Goal: Information Seeking & Learning: Learn about a topic

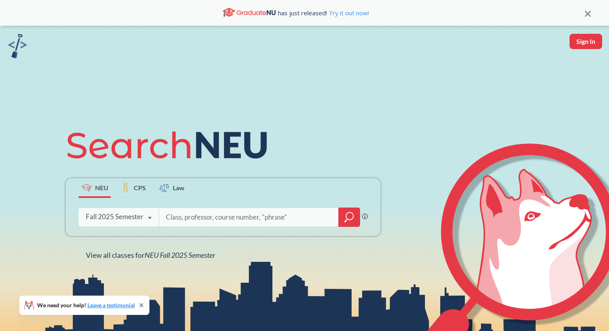
click at [186, 215] on input "search" at bounding box center [249, 217] width 168 height 17
type input "advanced vision"
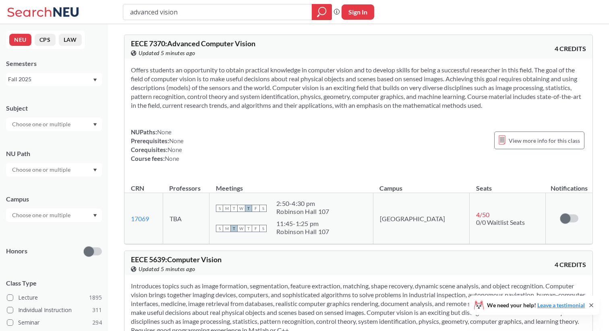
click at [53, 126] on input "text" at bounding box center [42, 125] width 68 height 10
click at [43, 138] on div "CS ( 114 )" at bounding box center [55, 138] width 91 height 9
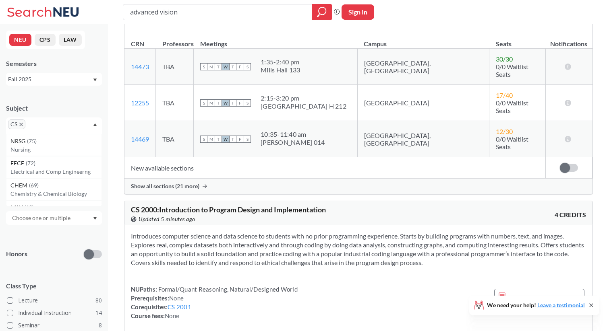
scroll to position [1809, 0]
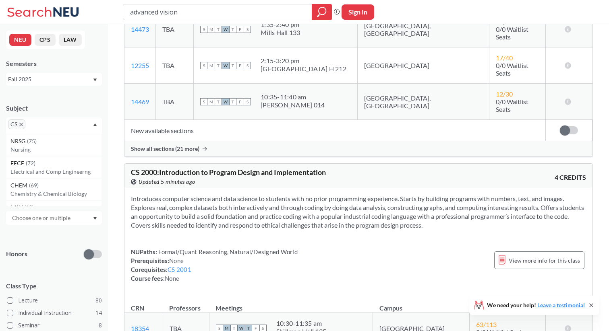
click at [161, 12] on input "advanced vision" at bounding box center [217, 12] width 177 height 14
type input "advanced topic vision"
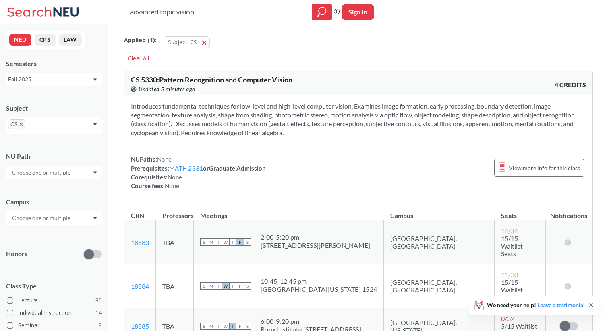
click at [176, 10] on input "advanced topic vision" at bounding box center [217, 12] width 177 height 14
type input "advanced topics vision"
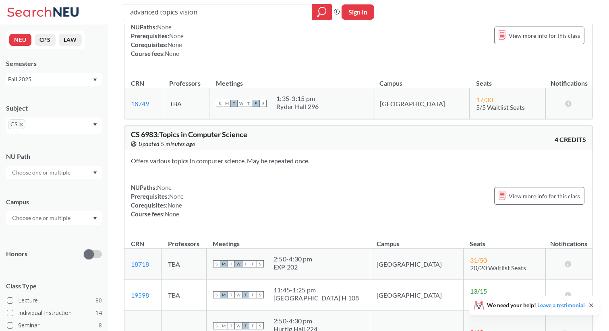
scroll to position [439, 0]
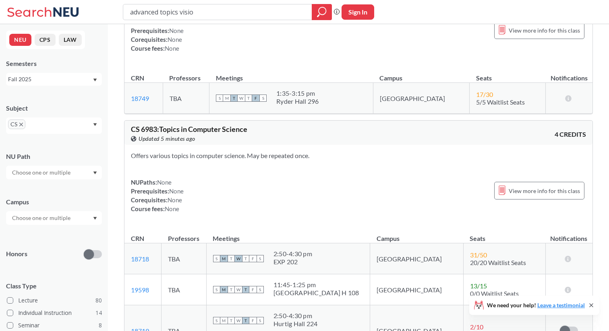
click at [274, 178] on div "NUPaths: None Prerequisites: None Corequisites: None Course fees: None View mor…" at bounding box center [358, 195] width 455 height 35
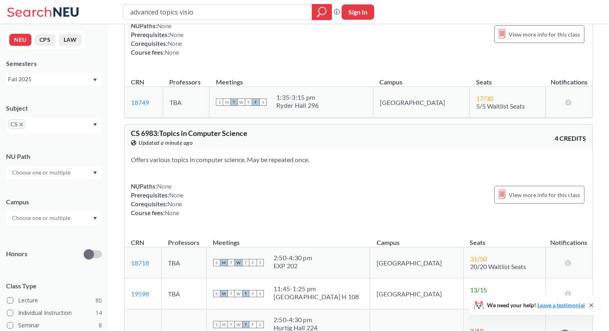
scroll to position [424, 0]
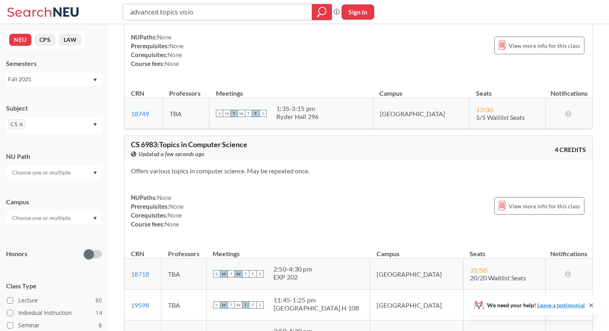
click at [238, 13] on input "advanced topics visio" at bounding box center [217, 12] width 177 height 14
type input "Capstone"
click at [43, 128] on input "text" at bounding box center [39, 127] width 24 height 10
type input "DS"
click at [32, 151] on p "Data Science" at bounding box center [55, 150] width 91 height 8
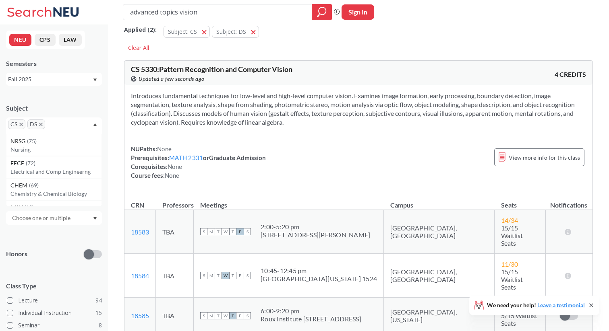
scroll to position [14, 0]
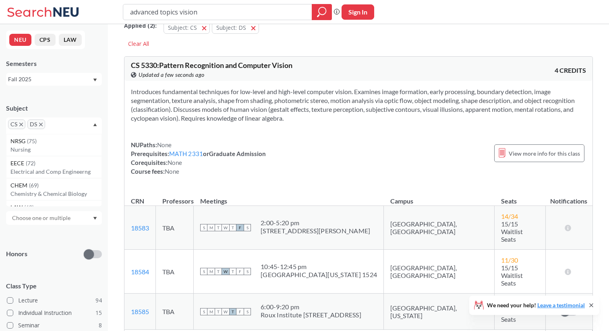
click at [222, 11] on input "advanced topics vision" at bounding box center [217, 12] width 177 height 14
type input "Capstone"
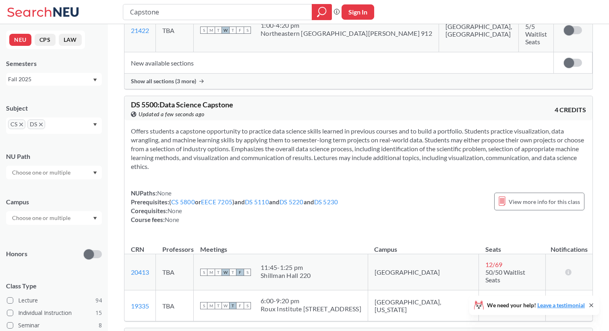
scroll to position [278, 0]
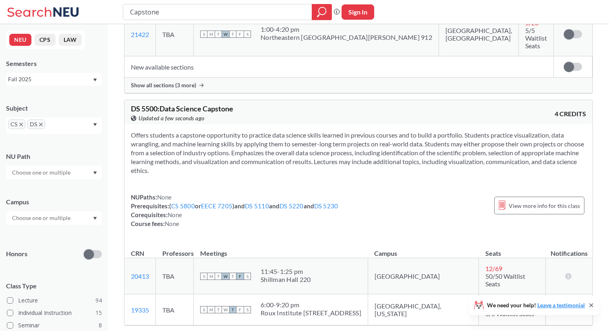
click at [235, 131] on section "Offers students a capstone opportunity to practice data science skills learned …" at bounding box center [358, 153] width 455 height 44
click at [266, 131] on section "Offers students a capstone opportunity to practice data science skills learned …" at bounding box center [358, 153] width 455 height 44
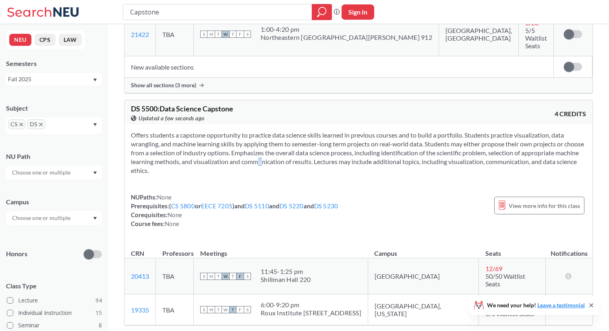
click at [266, 131] on section "Offers students a capstone opportunity to practice data science skills learned …" at bounding box center [358, 153] width 455 height 44
click at [282, 131] on section "Offers students a capstone opportunity to practice data science skills learned …" at bounding box center [358, 153] width 455 height 44
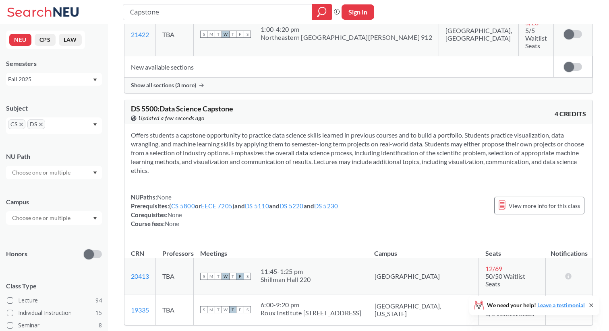
click at [321, 131] on section "Offers students a capstone opportunity to practice data science skills learned …" at bounding box center [358, 153] width 455 height 44
click at [319, 133] on section "Offers students a capstone opportunity to practice data science skills learned …" at bounding box center [358, 153] width 455 height 44
